Goal: Check status: Check status

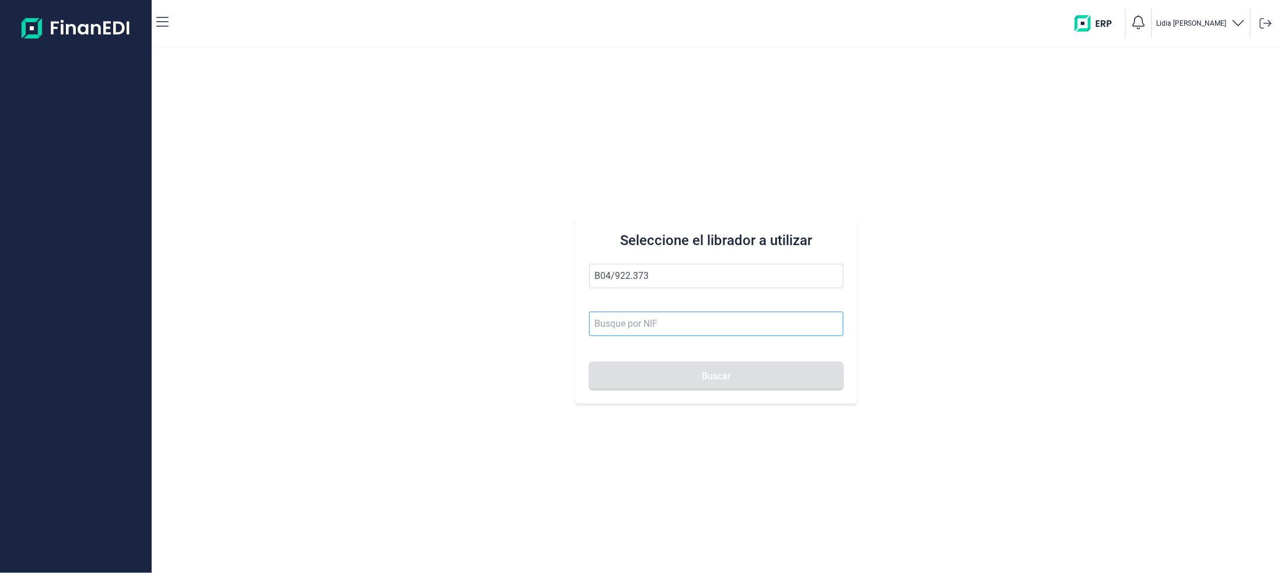
type input "B04/922.373"
click at [621, 318] on input at bounding box center [716, 323] width 254 height 24
paste input "B04/922.373"
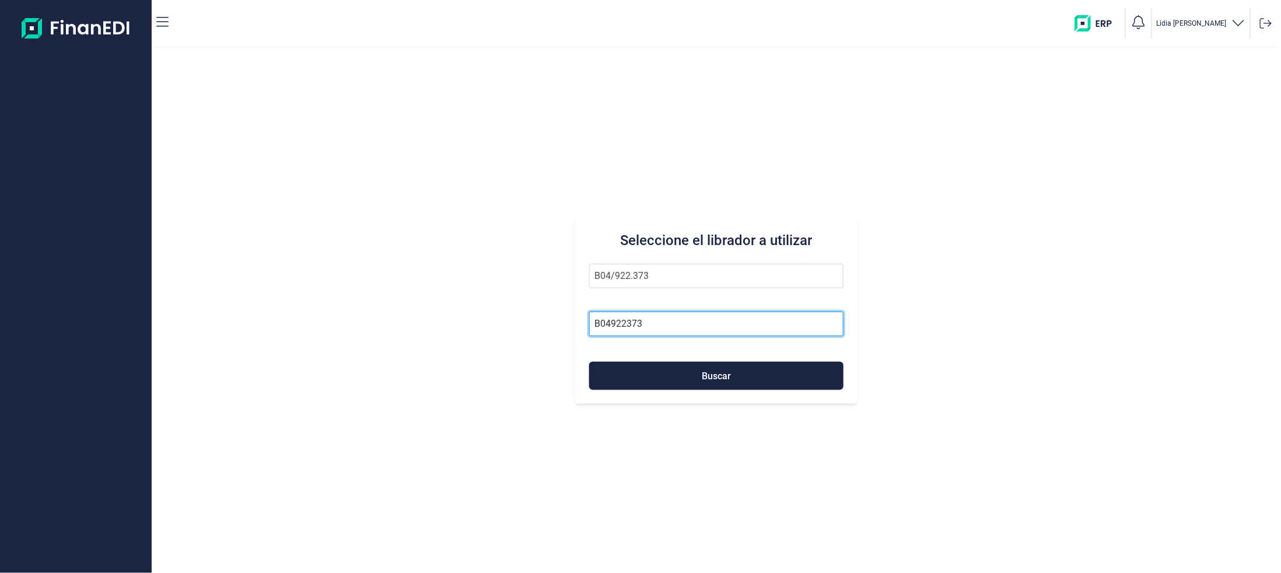
click at [670, 330] on input "B04922373" at bounding box center [716, 323] width 254 height 24
type input "B04922373"
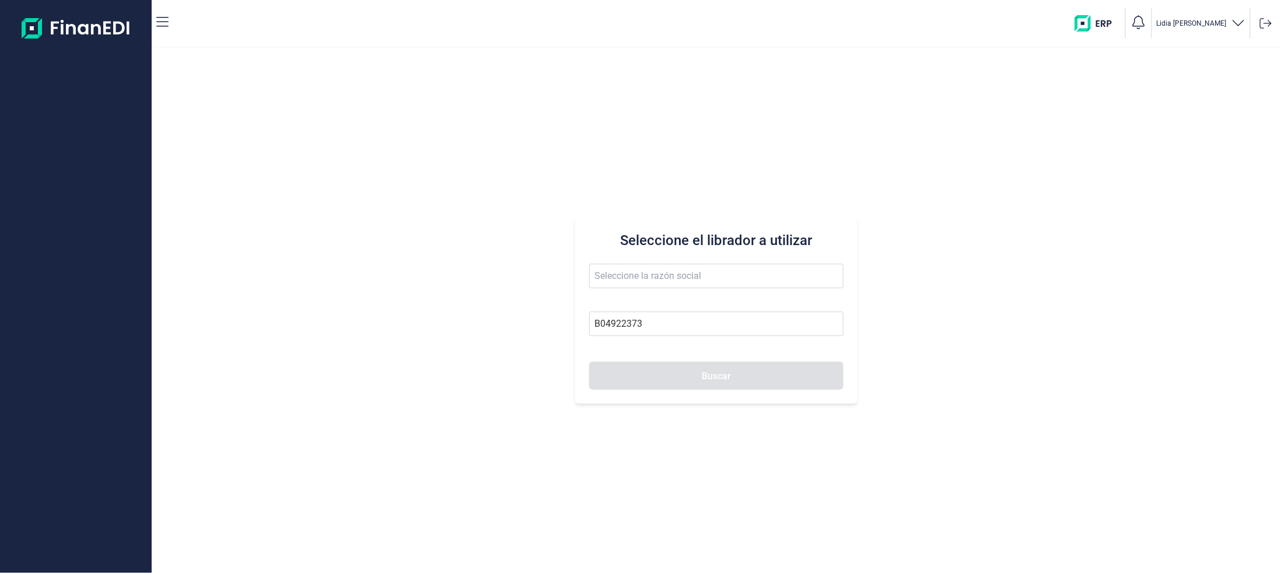
click at [708, 379] on span "Buscar" at bounding box center [716, 375] width 29 height 9
click at [647, 330] on input "B04922373" at bounding box center [716, 323] width 254 height 24
type input "B"
click at [164, 26] on icon "button" at bounding box center [162, 22] width 12 height 10
